Goal: Answer question/provide support: Answer question/provide support

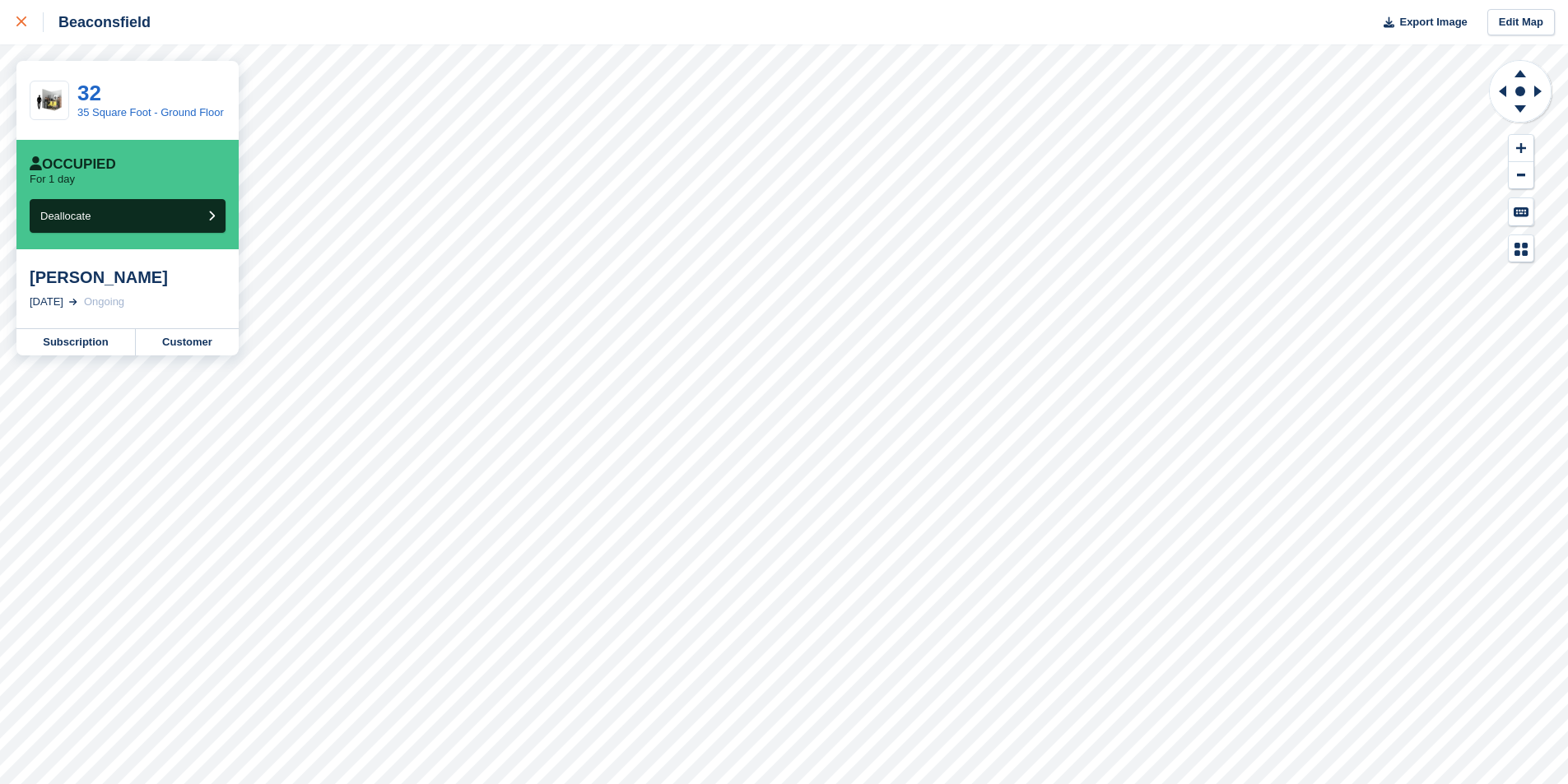
click at [24, 24] on icon at bounding box center [21, 21] width 10 height 10
click at [104, 347] on link "Subscription" at bounding box center [76, 342] width 119 height 26
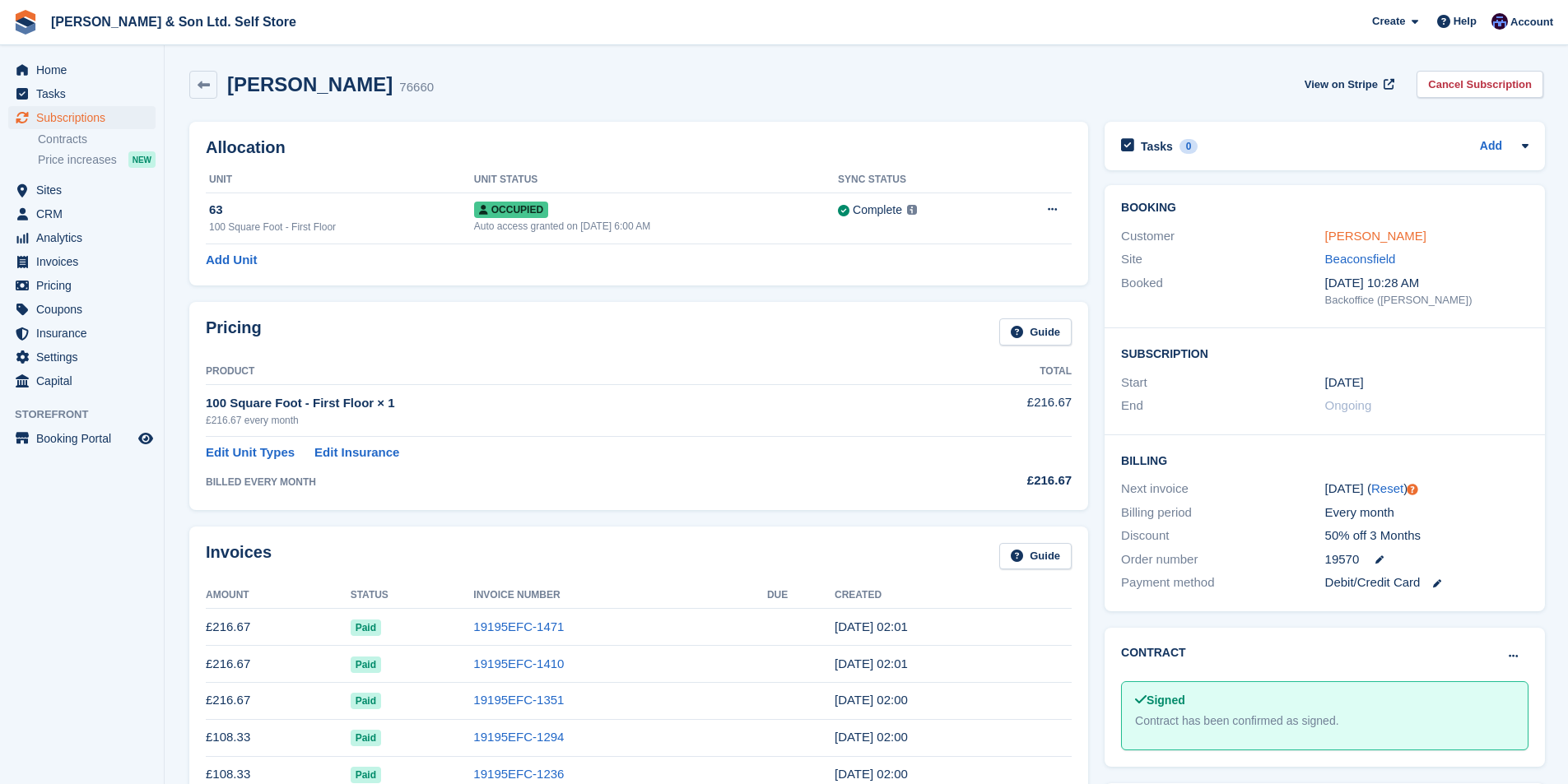
click at [1362, 230] on link "Bella Dodd" at bounding box center [1376, 235] width 102 height 14
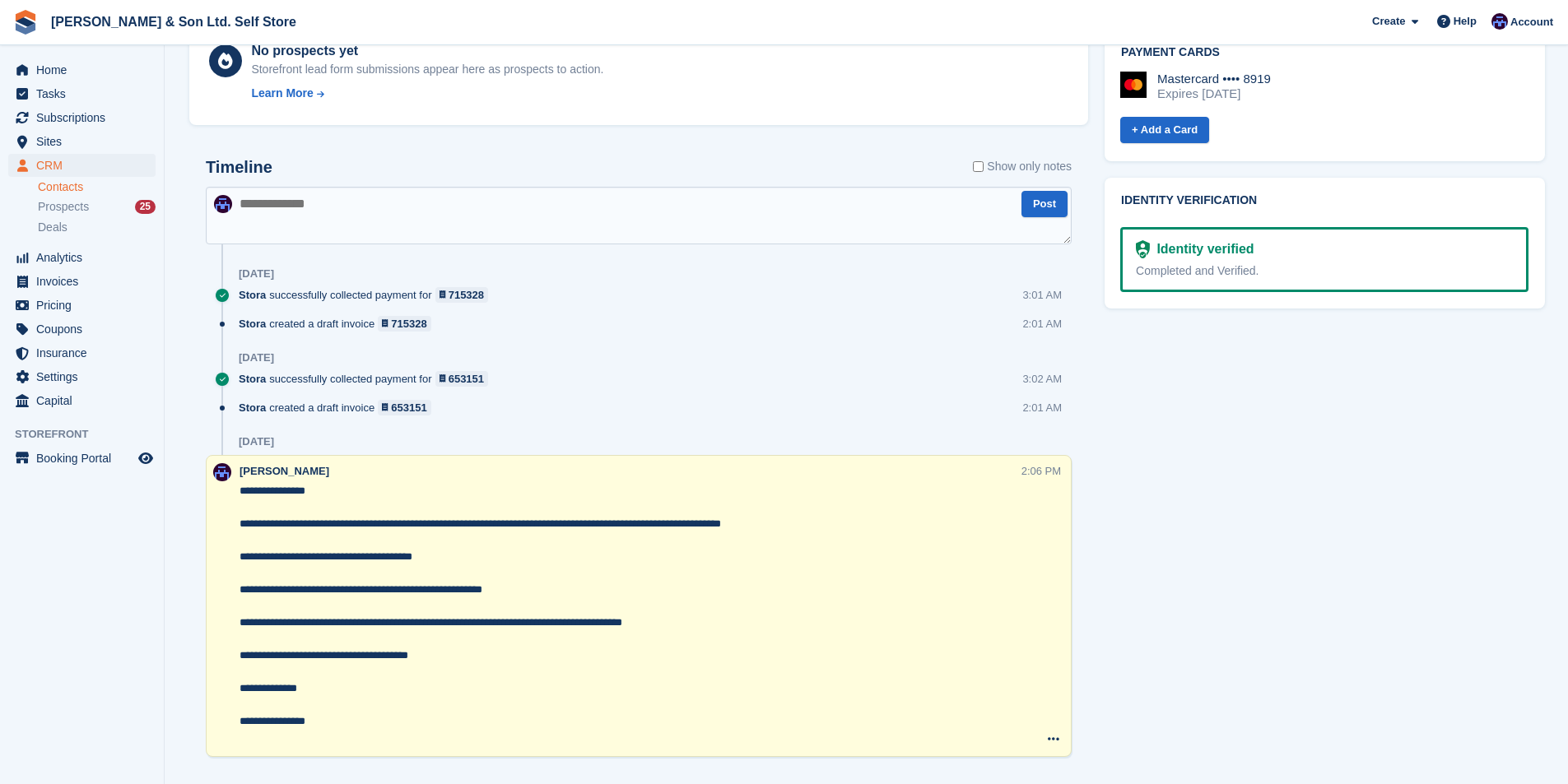
scroll to position [970, 0]
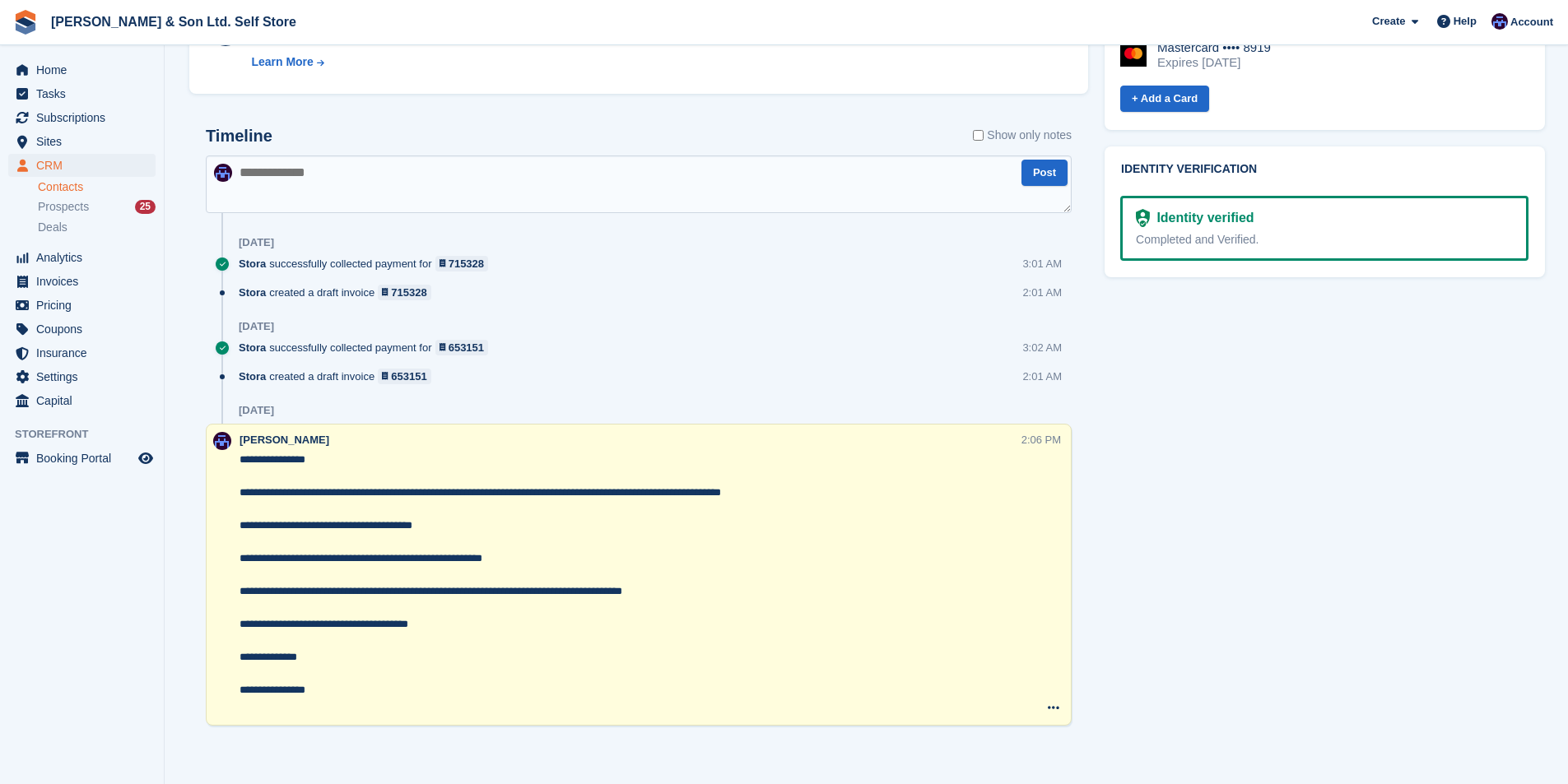
click at [702, 172] on textarea at bounding box center [639, 185] width 866 height 58
paste textarea "**********"
type textarea "**********"
click at [1041, 173] on button "Post" at bounding box center [1044, 172] width 46 height 27
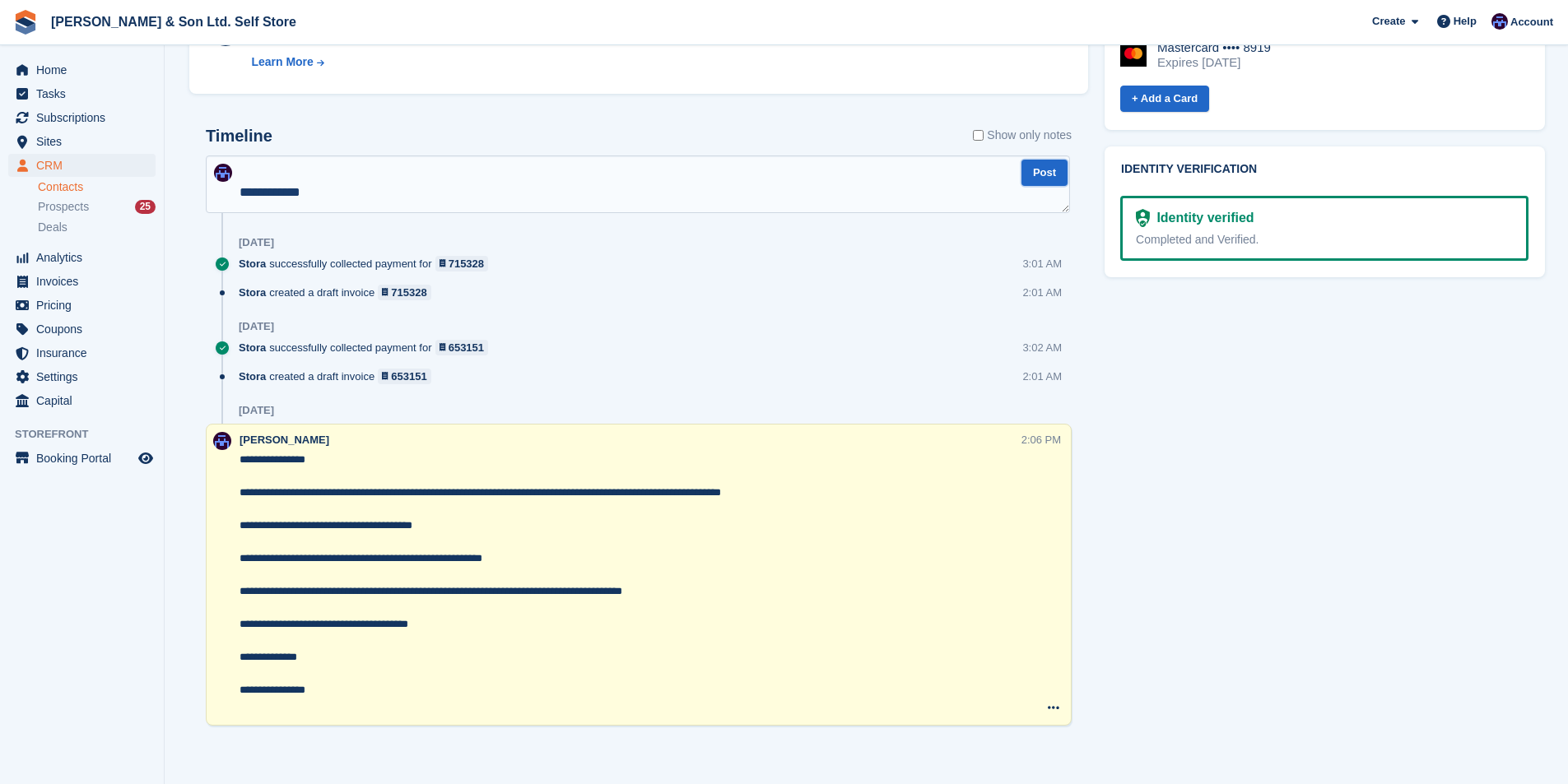
scroll to position [0, 0]
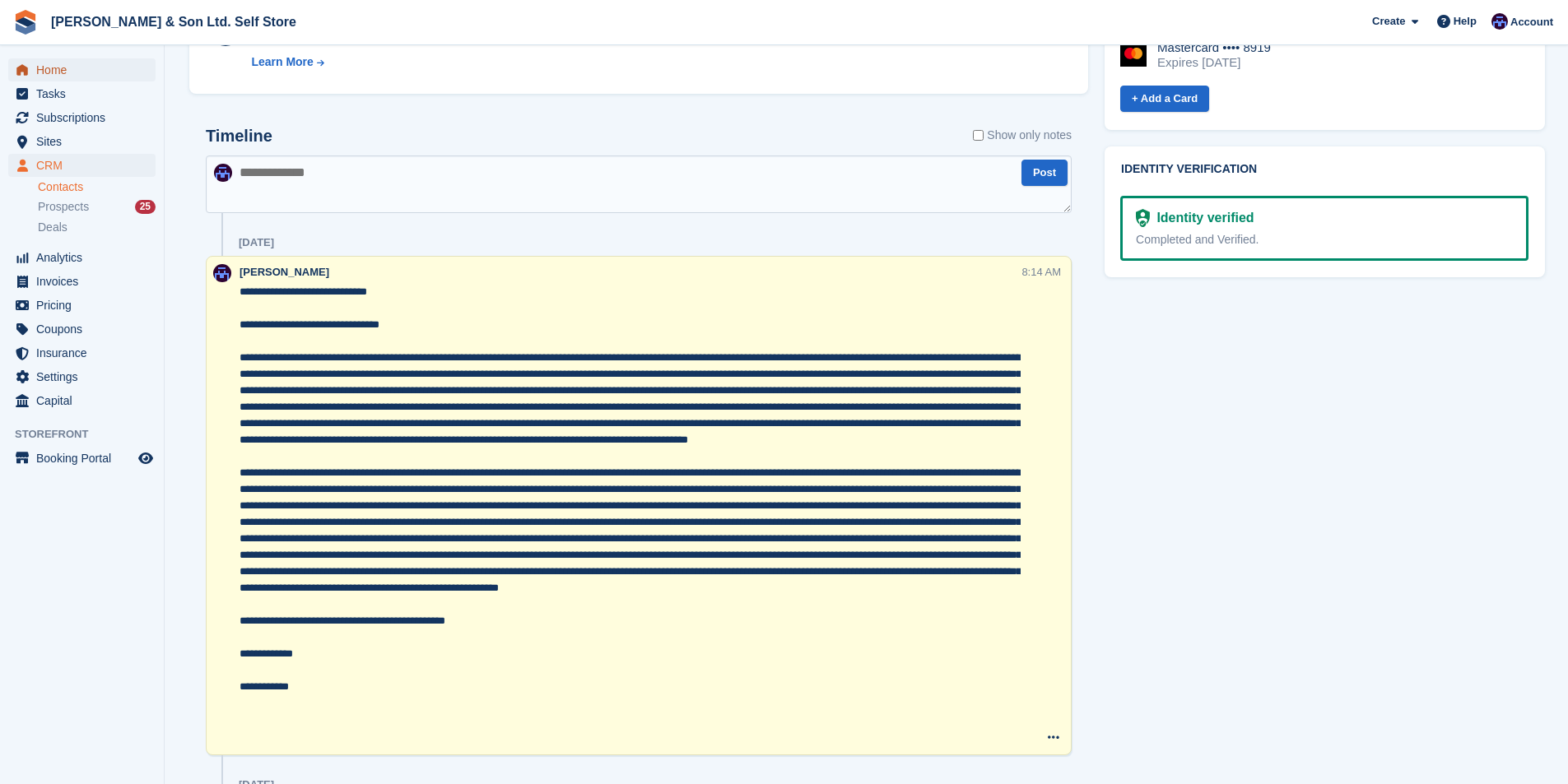
click at [70, 74] on span "Home" at bounding box center [86, 70] width 99 height 23
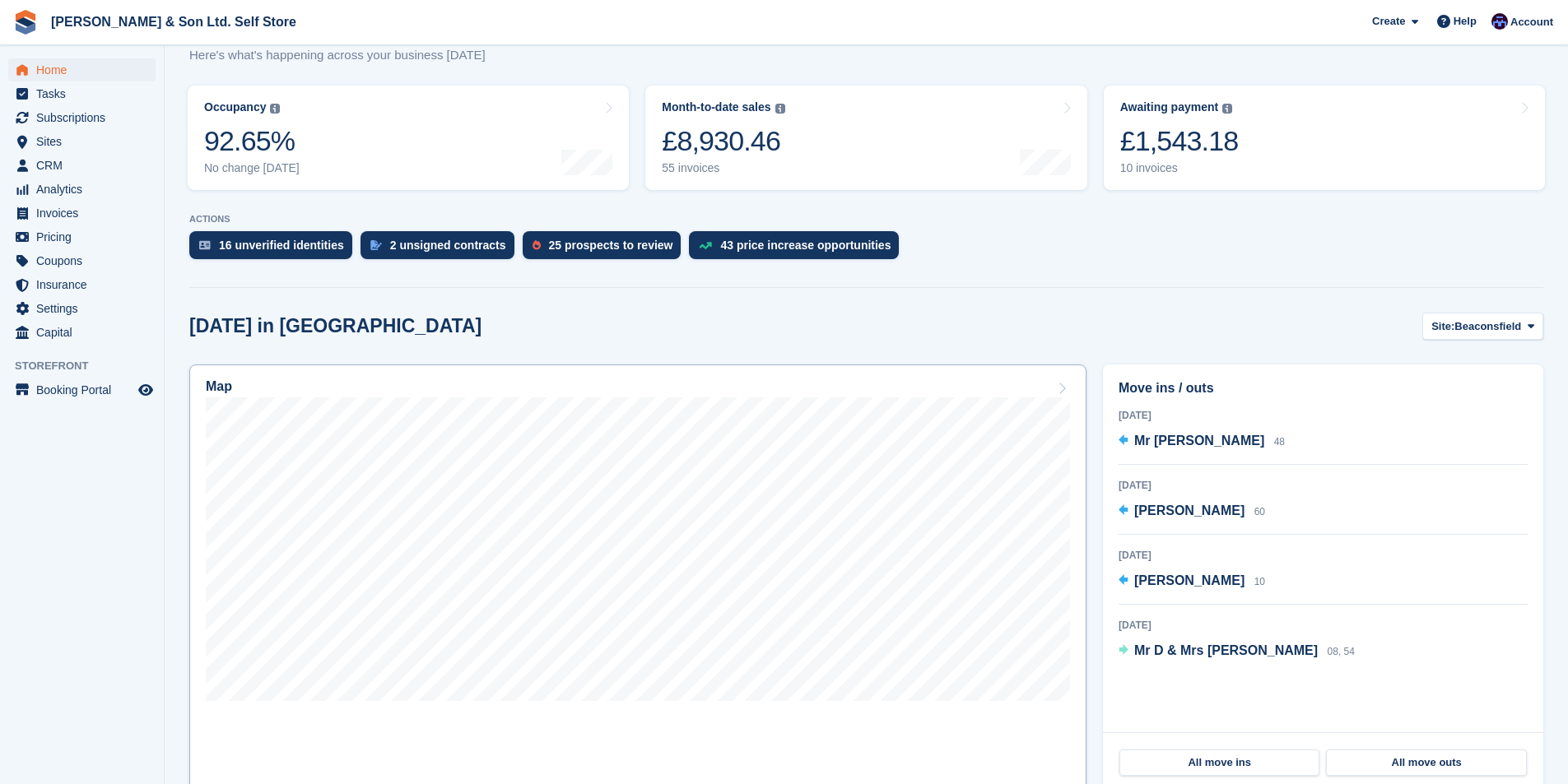
scroll to position [247, 0]
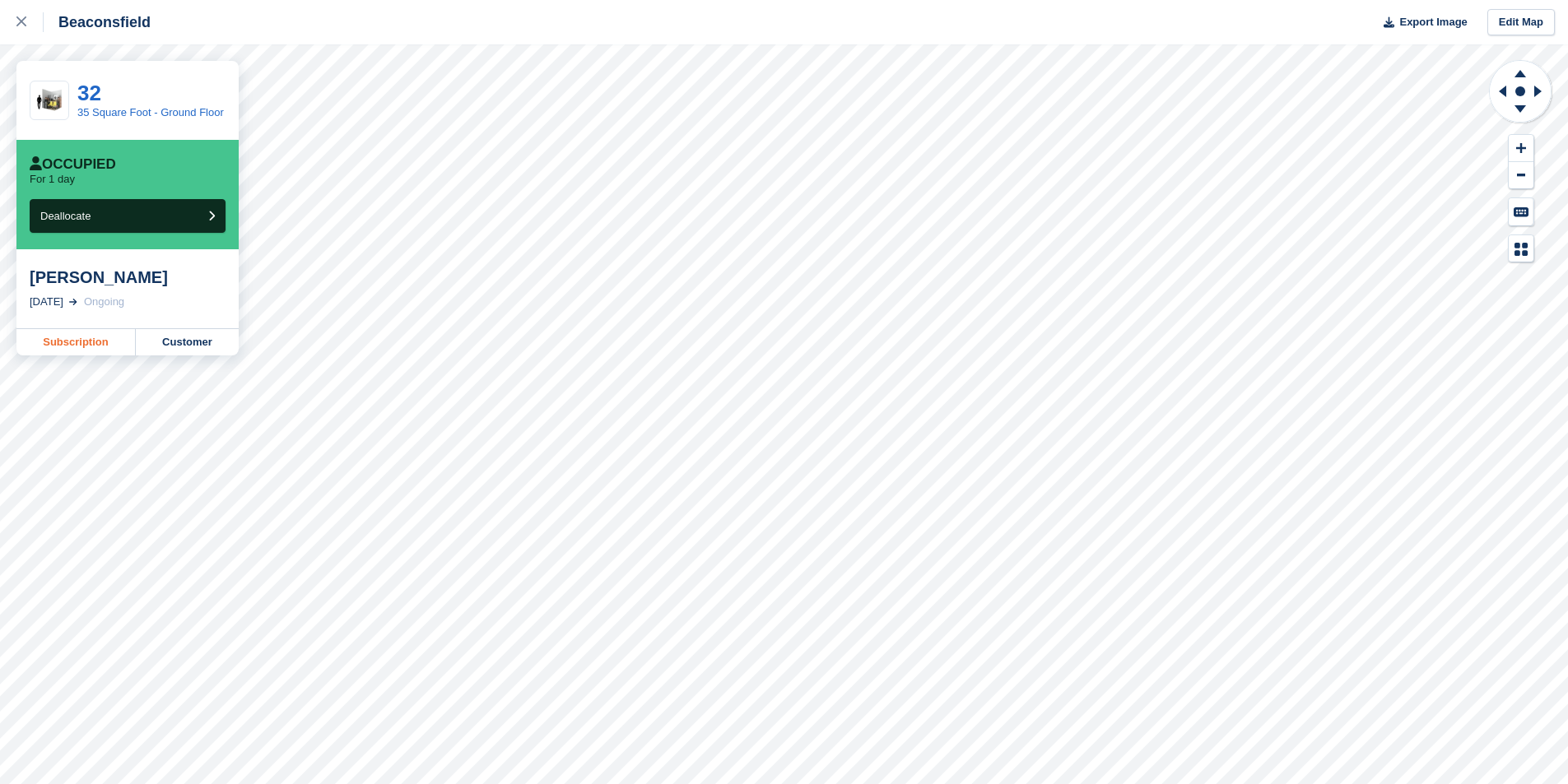
click at [71, 337] on link "Subscription" at bounding box center [76, 342] width 119 height 26
